Goal: Task Accomplishment & Management: Manage account settings

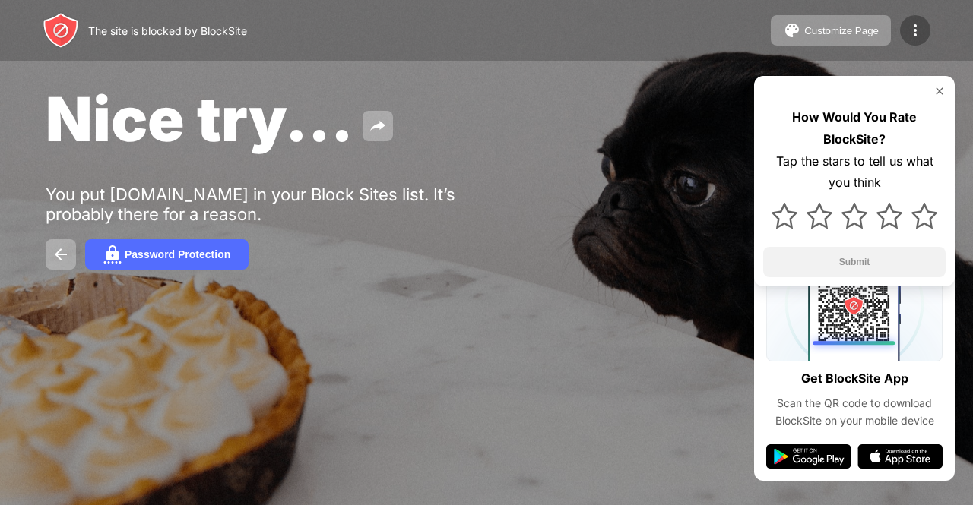
click at [916, 34] on img at bounding box center [915, 30] width 18 height 18
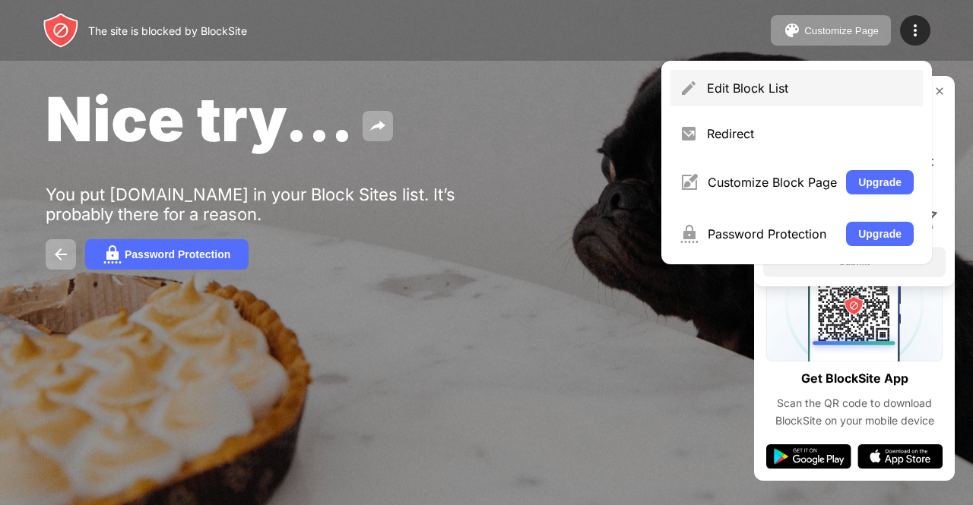
click at [831, 81] on div "Edit Block List" at bounding box center [810, 88] width 207 height 15
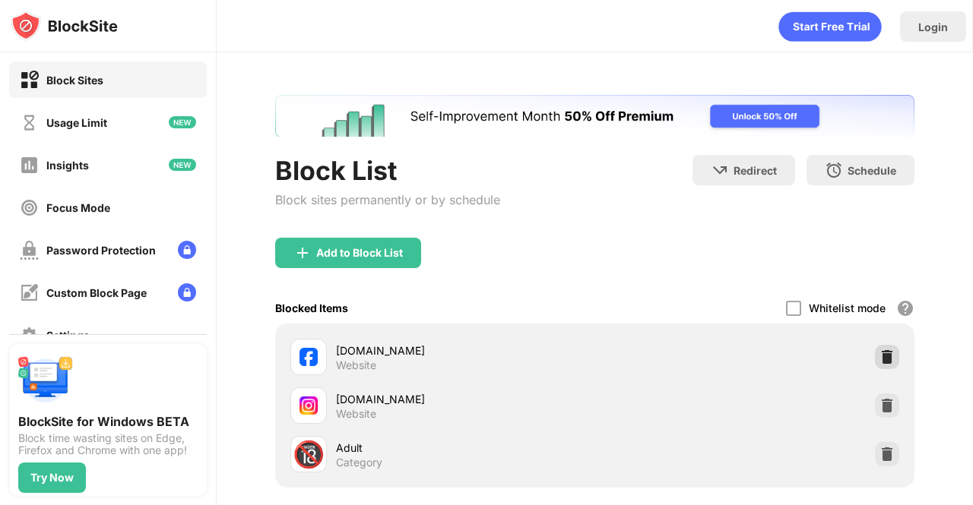
click at [883, 366] on div at bounding box center [887, 357] width 24 height 24
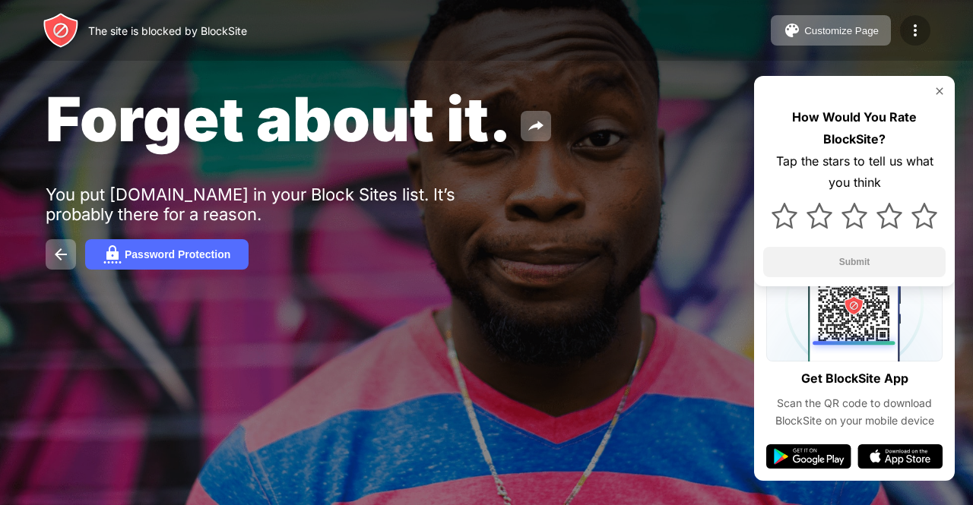
click at [914, 40] on div at bounding box center [915, 30] width 30 height 30
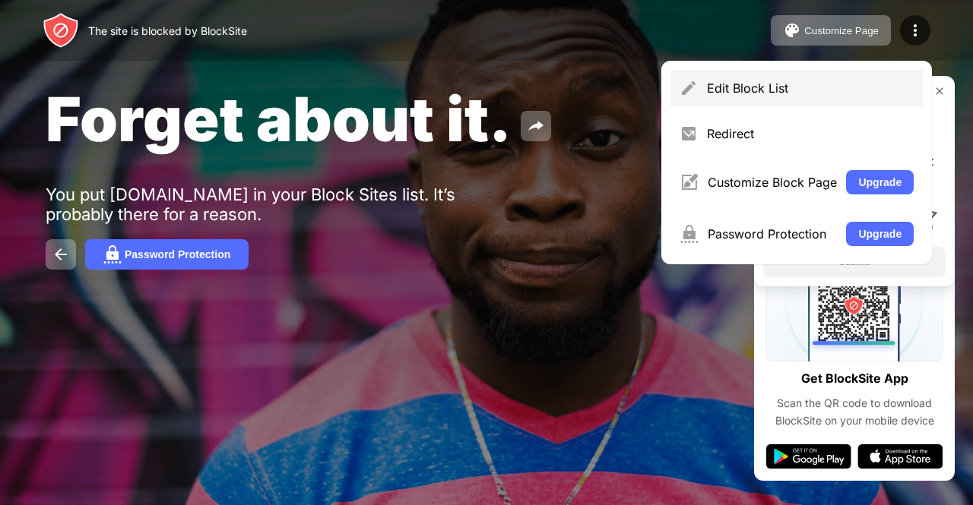
click at [839, 89] on div "Edit Block List" at bounding box center [810, 88] width 207 height 15
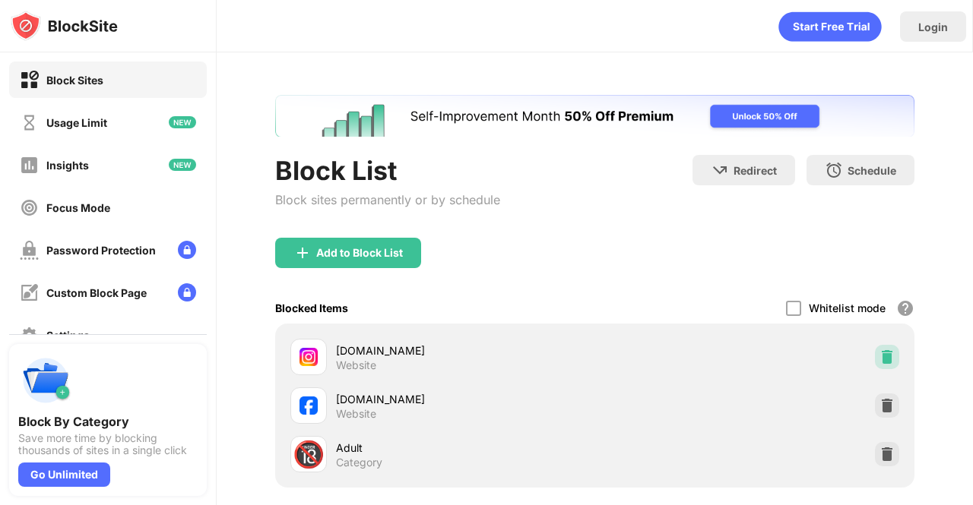
click at [883, 362] on div at bounding box center [887, 357] width 24 height 24
